Goal: Task Accomplishment & Management: Manage account settings

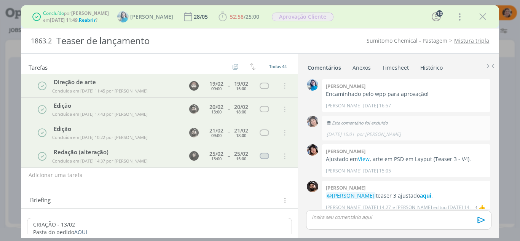
click at [481, 20] on icon "dialog" at bounding box center [482, 16] width 11 height 11
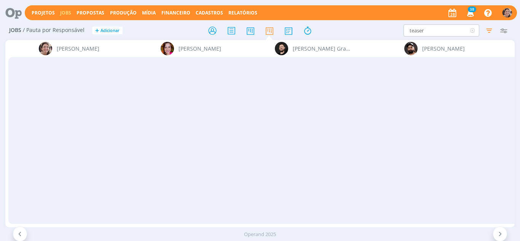
scroll to position [456, 0]
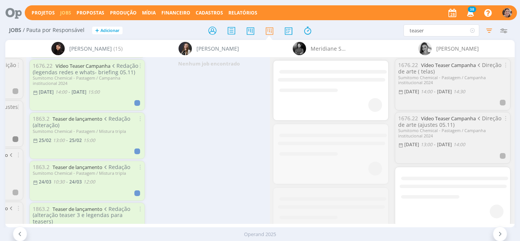
click at [488, 34] on icon "button" at bounding box center [489, 31] width 14 height 14
click at [488, 33] on icon "button" at bounding box center [489, 31] width 14 height 14
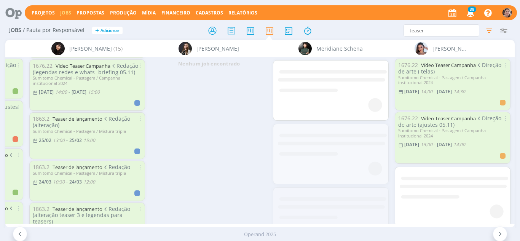
click at [519, 28] on div "Filtrar Filtrar Limpar teaser Tipo Jobs e Tarefas Data Personalizado a Situação…" at bounding box center [520, 130] width 0 height 221
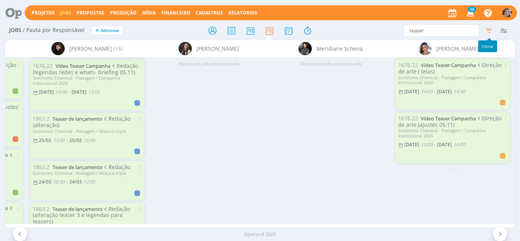
click at [486, 30] on icon "button" at bounding box center [489, 31] width 14 height 14
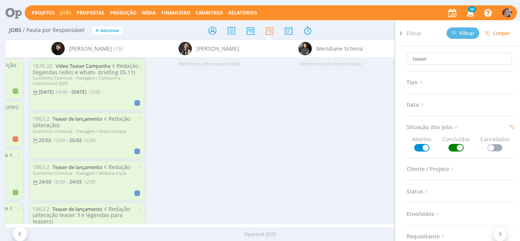
drag, startPoint x: 459, startPoint y: 148, endPoint x: 437, endPoint y: 149, distance: 21.7
click at [437, 149] on div "Abertos Concluídos Cancelados" at bounding box center [460, 143] width 108 height 16
click at [458, 148] on span at bounding box center [455, 148] width 15 height 8
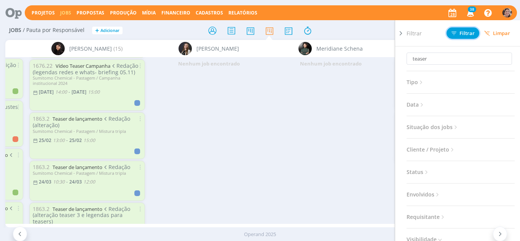
click at [460, 36] on span "Filtrar" at bounding box center [462, 33] width 23 height 5
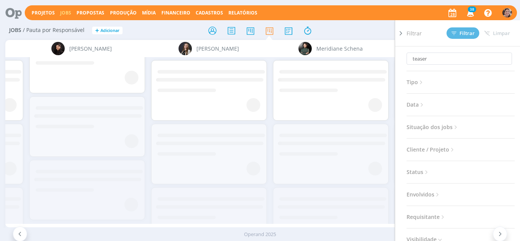
scroll to position [0, 0]
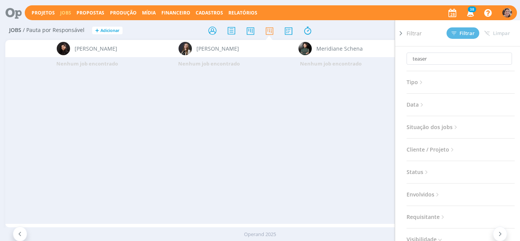
click at [377, 84] on div "Nenhum job encontrado" at bounding box center [331, 140] width 122 height 166
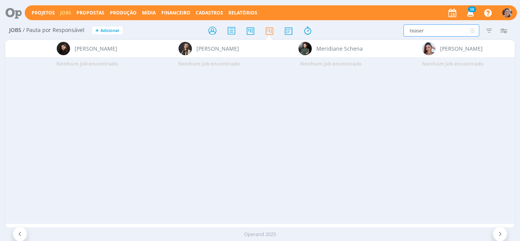
drag, startPoint x: 414, startPoint y: 29, endPoint x: 348, endPoint y: 21, distance: 66.3
click at [348, 21] on div "Projetos Jobs Propostas Produção [GEOGRAPHIC_DATA] Financeiro Cadastros Relatór…" at bounding box center [260, 120] width 520 height 241
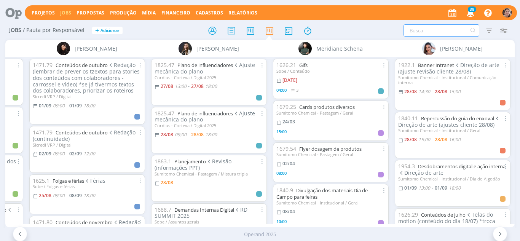
click at [437, 34] on input "text" at bounding box center [441, 30] width 76 height 12
type input "algodão"
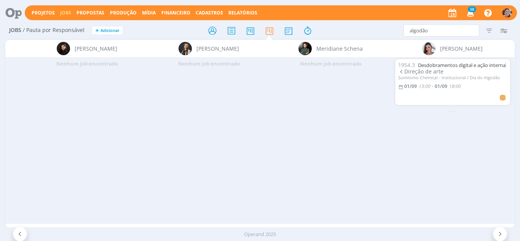
click at [22, 233] on icon at bounding box center [20, 233] width 8 height 7
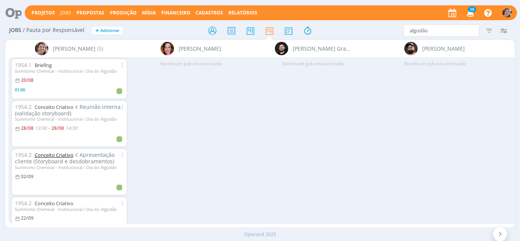
click at [57, 154] on link "Conceito Criativo" at bounding box center [54, 154] width 39 height 7
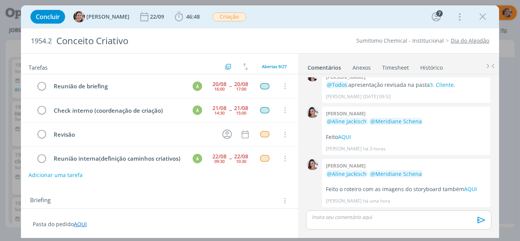
scroll to position [72, 0]
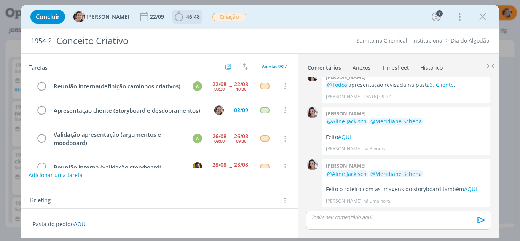
click at [173, 18] on icon "dialog" at bounding box center [178, 16] width 11 height 11
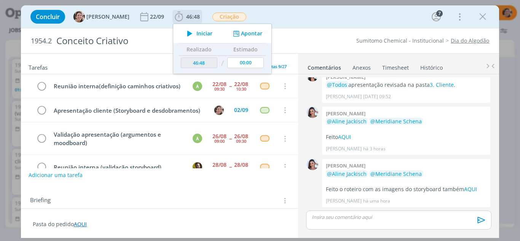
click at [245, 34] on button "Apontar" at bounding box center [247, 34] width 32 height 8
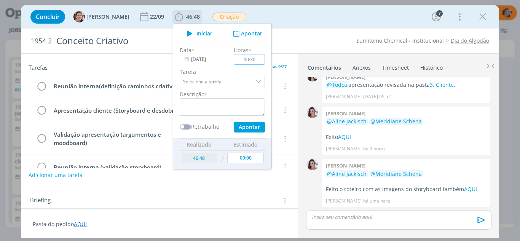
type input "00:30"
click at [239, 103] on textarea "dialog" at bounding box center [222, 106] width 85 height 17
type textarea "Reunião com produtora de áudio"
click at [238, 127] on button "Apontar" at bounding box center [249, 127] width 31 height 11
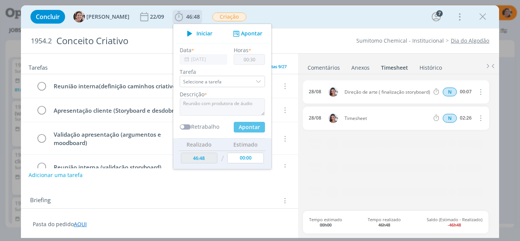
type input "47:18"
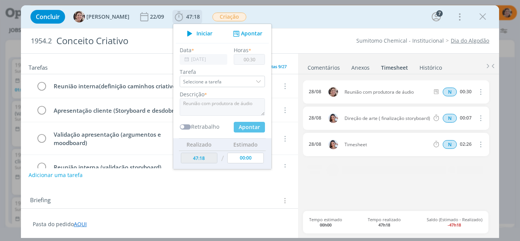
type input "00:00"
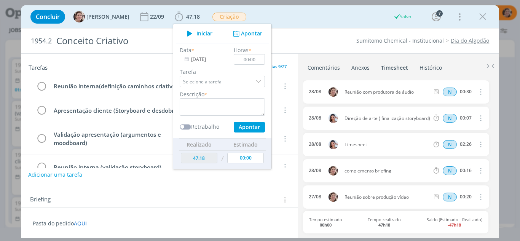
click at [65, 176] on button "Adicionar uma tarefa" at bounding box center [55, 174] width 54 height 13
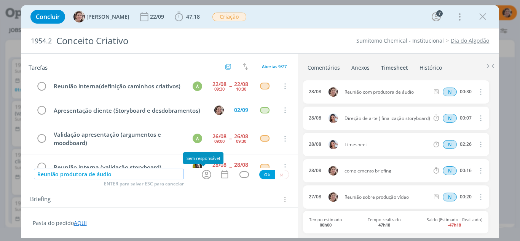
click at [206, 172] on icon "dialog" at bounding box center [206, 174] width 12 height 12
type input "Reunião produtora de áudio"
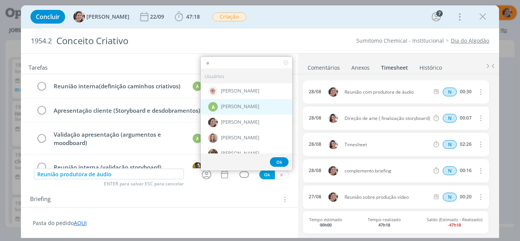
type input "a"
click at [240, 108] on span "[PERSON_NAME]" at bounding box center [240, 106] width 38 height 6
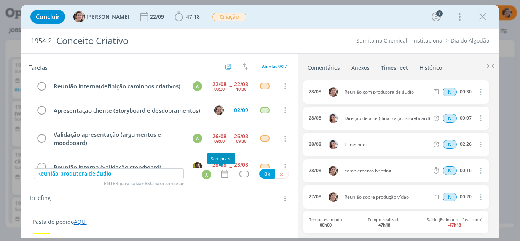
click at [223, 173] on icon "dialog" at bounding box center [224, 174] width 7 height 8
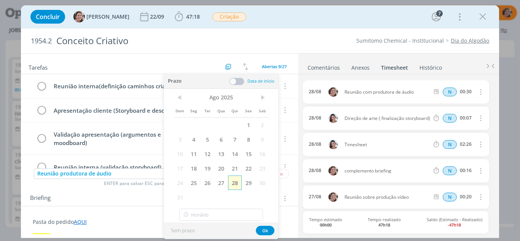
click at [234, 179] on span "28" at bounding box center [235, 182] width 14 height 14
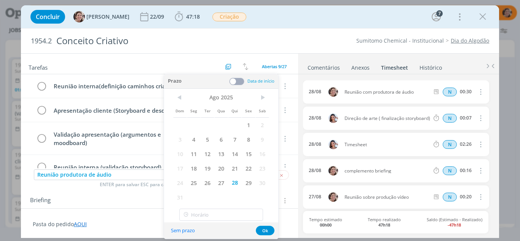
drag, startPoint x: 235, startPoint y: 83, endPoint x: 234, endPoint y: 93, distance: 10.3
click at [235, 83] on span at bounding box center [236, 82] width 15 height 8
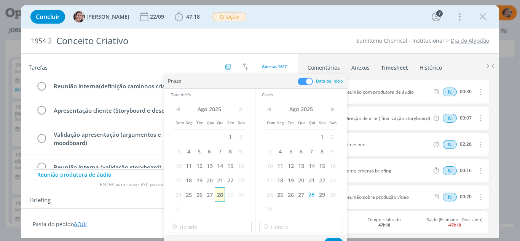
click at [224, 195] on span "28" at bounding box center [219, 194] width 10 height 14
click at [211, 228] on input "16:00" at bounding box center [210, 227] width 84 height 12
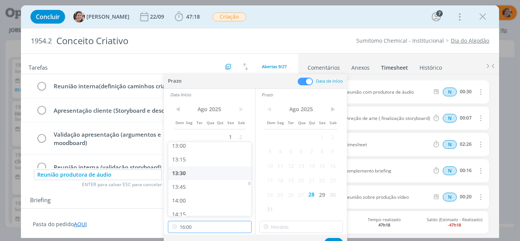
scroll to position [704, 0]
click at [184, 185] on div "13:30" at bounding box center [210, 184] width 85 height 14
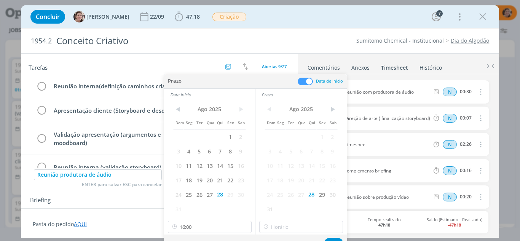
type input "13:30"
click at [281, 229] on input "16:00" at bounding box center [301, 227] width 84 height 12
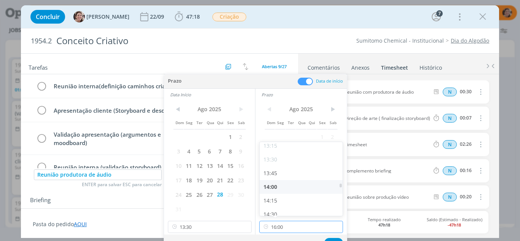
scroll to position [742, 0]
click at [271, 174] on div "14:00" at bounding box center [301, 173] width 85 height 14
type input "14:00"
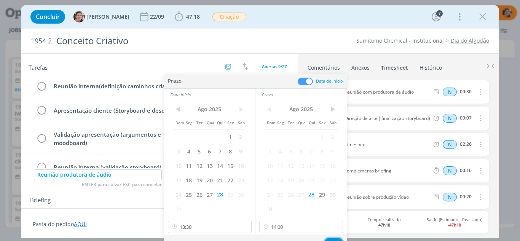
click at [332, 238] on button "Ok" at bounding box center [333, 243] width 19 height 10
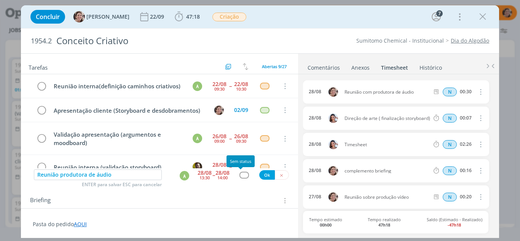
click at [243, 175] on div "dialog" at bounding box center [244, 175] width 10 height 6
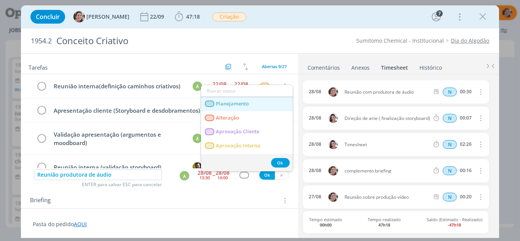
click at [235, 104] on span "Planejamento" at bounding box center [232, 104] width 33 height 6
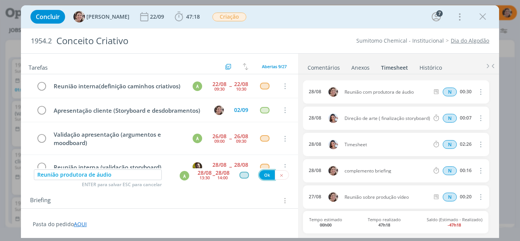
click at [265, 174] on button "Ok" at bounding box center [267, 175] width 16 height 10
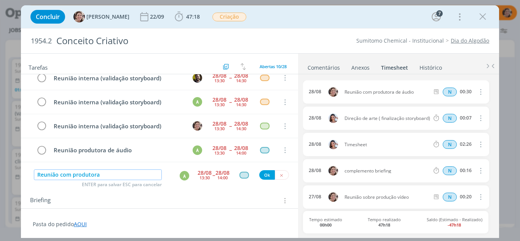
type input "Reunião com produtora"
click at [200, 174] on div "28/08" at bounding box center [204, 172] width 14 height 5
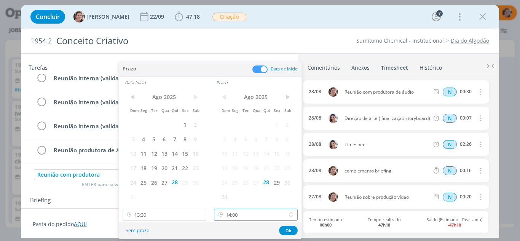
click at [243, 218] on input "14:00" at bounding box center [256, 214] width 84 height 12
click at [226, 175] on div "15:00" at bounding box center [256, 173] width 85 height 14
type input "15:00"
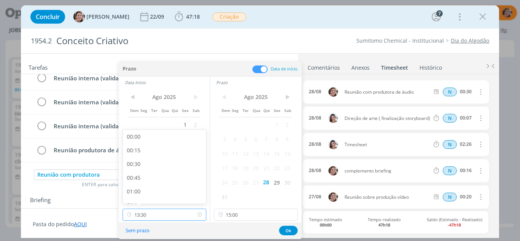
click at [152, 215] on input "13:30" at bounding box center [164, 214] width 84 height 12
click at [139, 174] on div "14:30" at bounding box center [165, 173] width 85 height 14
type input "14:30"
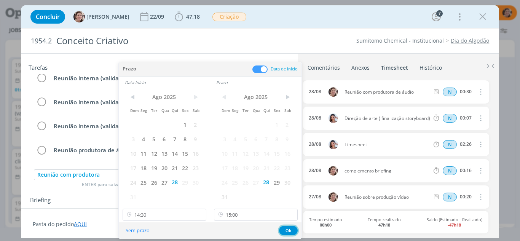
click at [287, 230] on button "Ok" at bounding box center [288, 231] width 19 height 10
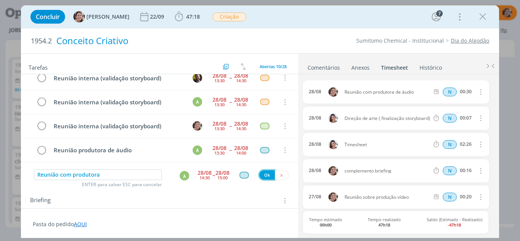
drag, startPoint x: 261, startPoint y: 175, endPoint x: 180, endPoint y: 37, distance: 159.9
click at [261, 175] on button "Ok" at bounding box center [267, 175] width 16 height 10
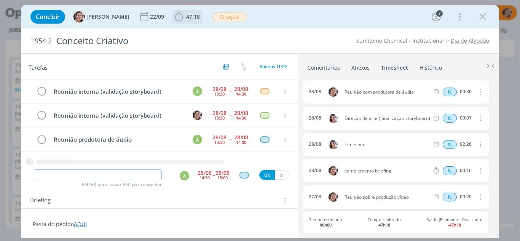
scroll to position [196, 0]
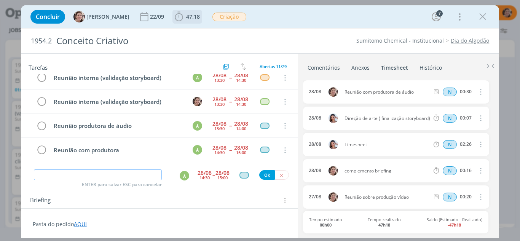
click at [173, 19] on icon "dialog" at bounding box center [178, 16] width 11 height 11
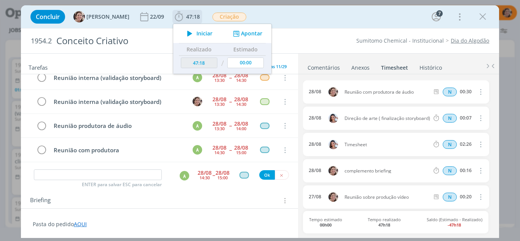
click at [238, 35] on button "Apontar" at bounding box center [247, 34] width 32 height 8
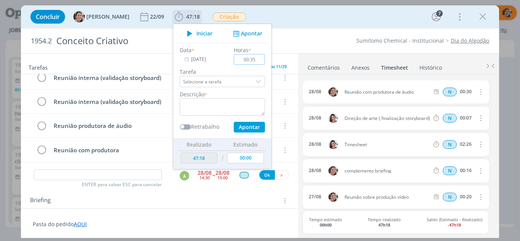
type input "00:35"
click at [199, 104] on textarea "dialog" at bounding box center [222, 106] width 85 height 17
type textarea "Reunião produtora aue"
click at [244, 125] on button "Apontar" at bounding box center [249, 127] width 31 height 11
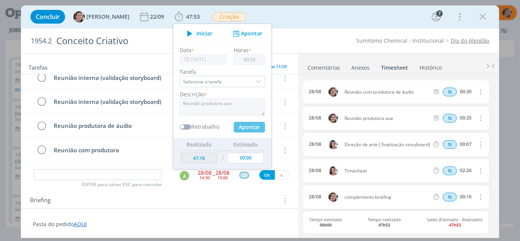
type input "47:53"
type input "00:00"
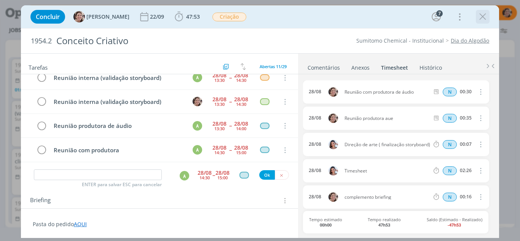
click at [483, 18] on icon "dialog" at bounding box center [482, 16] width 11 height 11
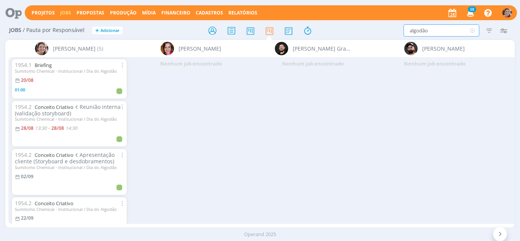
drag, startPoint x: 431, startPoint y: 32, endPoint x: 391, endPoint y: 24, distance: 40.3
click at [391, 24] on div "algodão Filtrar Filtrar Limpar algodão Tipo Jobs e Tarefas Data Personalizado a…" at bounding box center [429, 30] width 162 height 12
type input "régua"
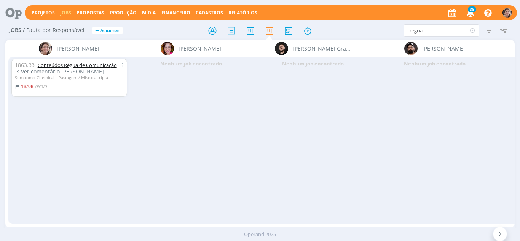
click at [68, 66] on link "Conteúdos Régua de Comunicação" at bounding box center [77, 65] width 79 height 7
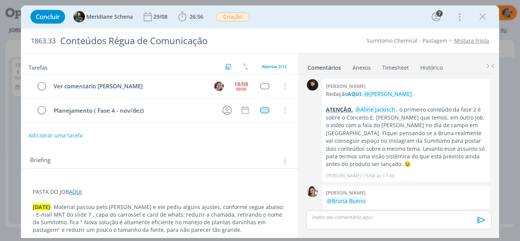
scroll to position [212, 0]
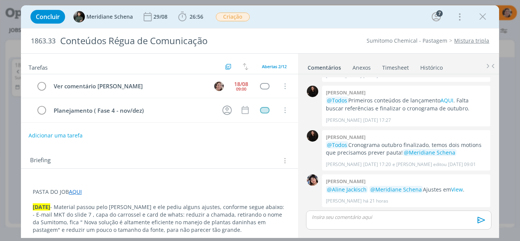
click at [73, 193] on link "AQUI" at bounding box center [75, 191] width 13 height 7
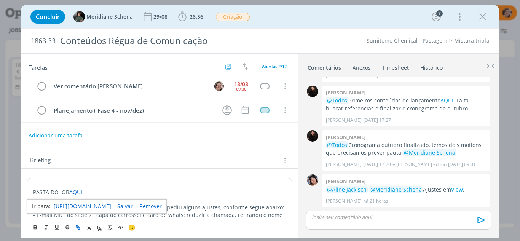
click at [82, 206] on link "[URL][DOMAIN_NAME]" at bounding box center [82, 206] width 57 height 10
drag, startPoint x: 482, startPoint y: 14, endPoint x: 425, endPoint y: 17, distance: 57.5
click at [482, 14] on icon "dialog" at bounding box center [482, 16] width 11 height 11
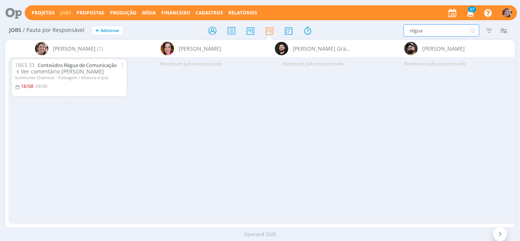
drag, startPoint x: 370, startPoint y: 27, endPoint x: 357, endPoint y: 26, distance: 13.0
click at [357, 26] on div "régua Filtrar Filtrar Limpar régua Tipo Jobs e Tarefas Data Personalizado a Sit…" at bounding box center [429, 30] width 162 height 12
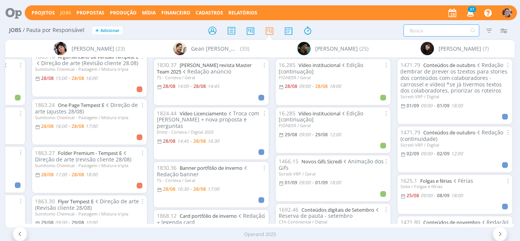
scroll to position [76, 0]
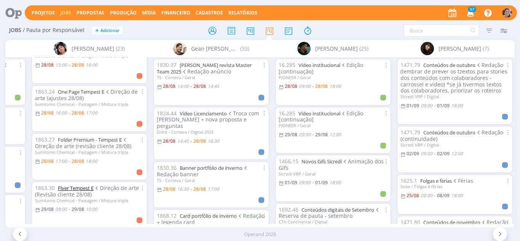
click at [83, 186] on link "Flyer Tempest E" at bounding box center [76, 187] width 36 height 7
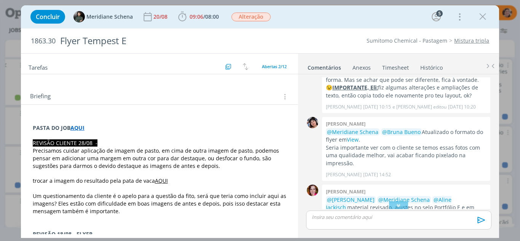
scroll to position [76, 0]
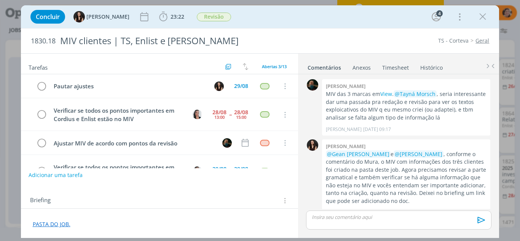
scroll to position [275, 0]
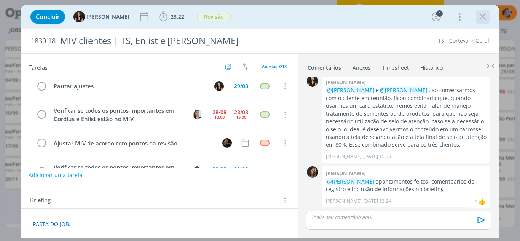
click at [482, 19] on icon "dialog" at bounding box center [482, 16] width 11 height 11
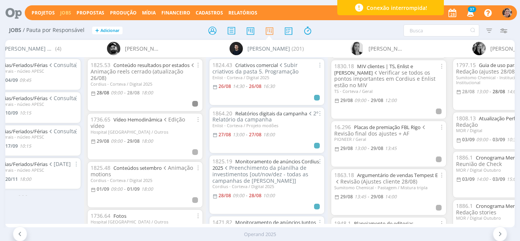
click at [419, 9] on span "Conexão interrompida!" at bounding box center [396, 8] width 60 height 8
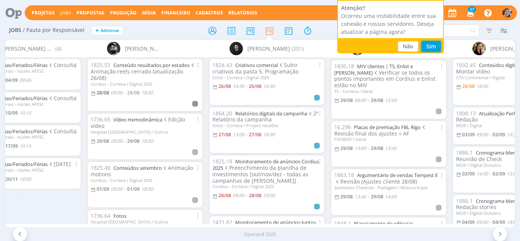
click at [432, 41] on button "Sim" at bounding box center [430, 46] width 19 height 11
